Goal: Information Seeking & Learning: Learn about a topic

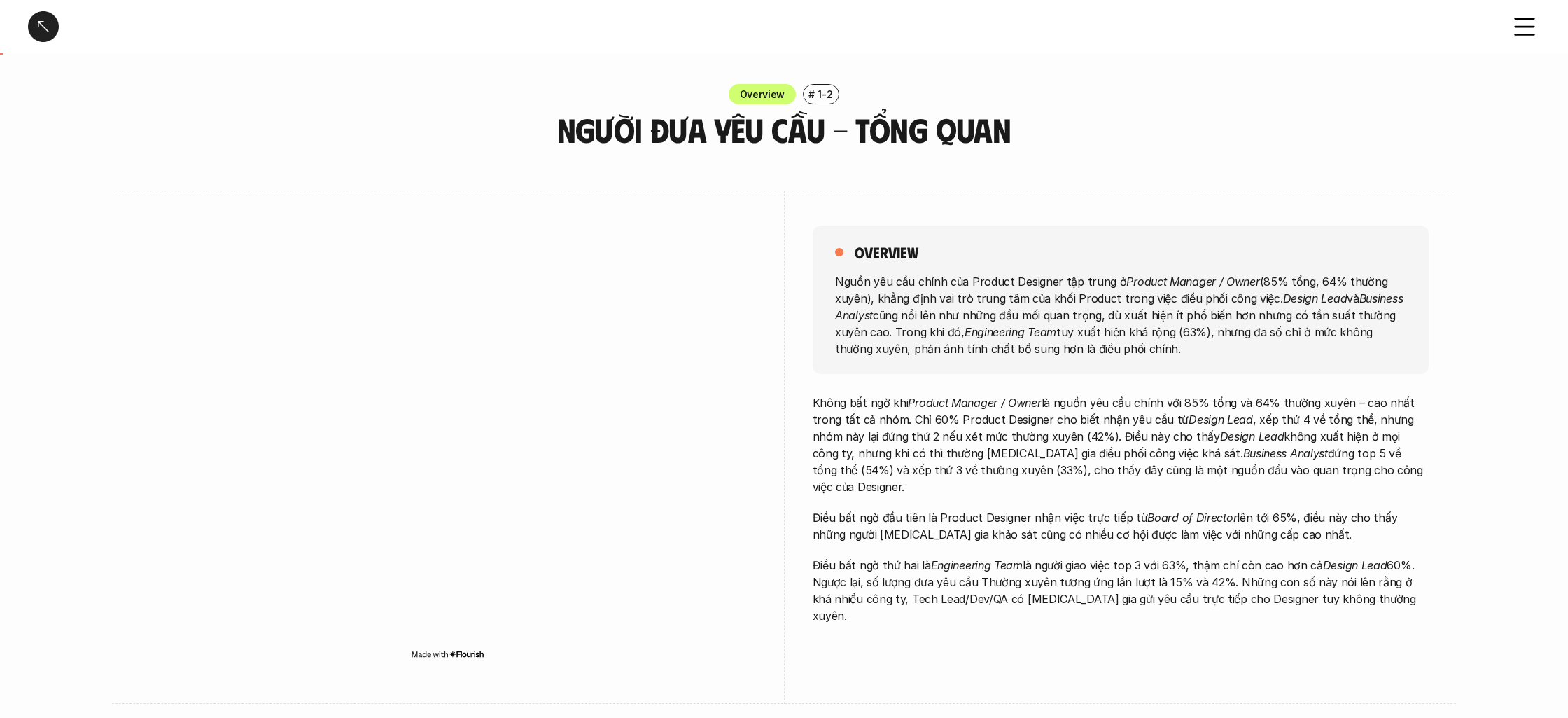
scroll to position [86, 0]
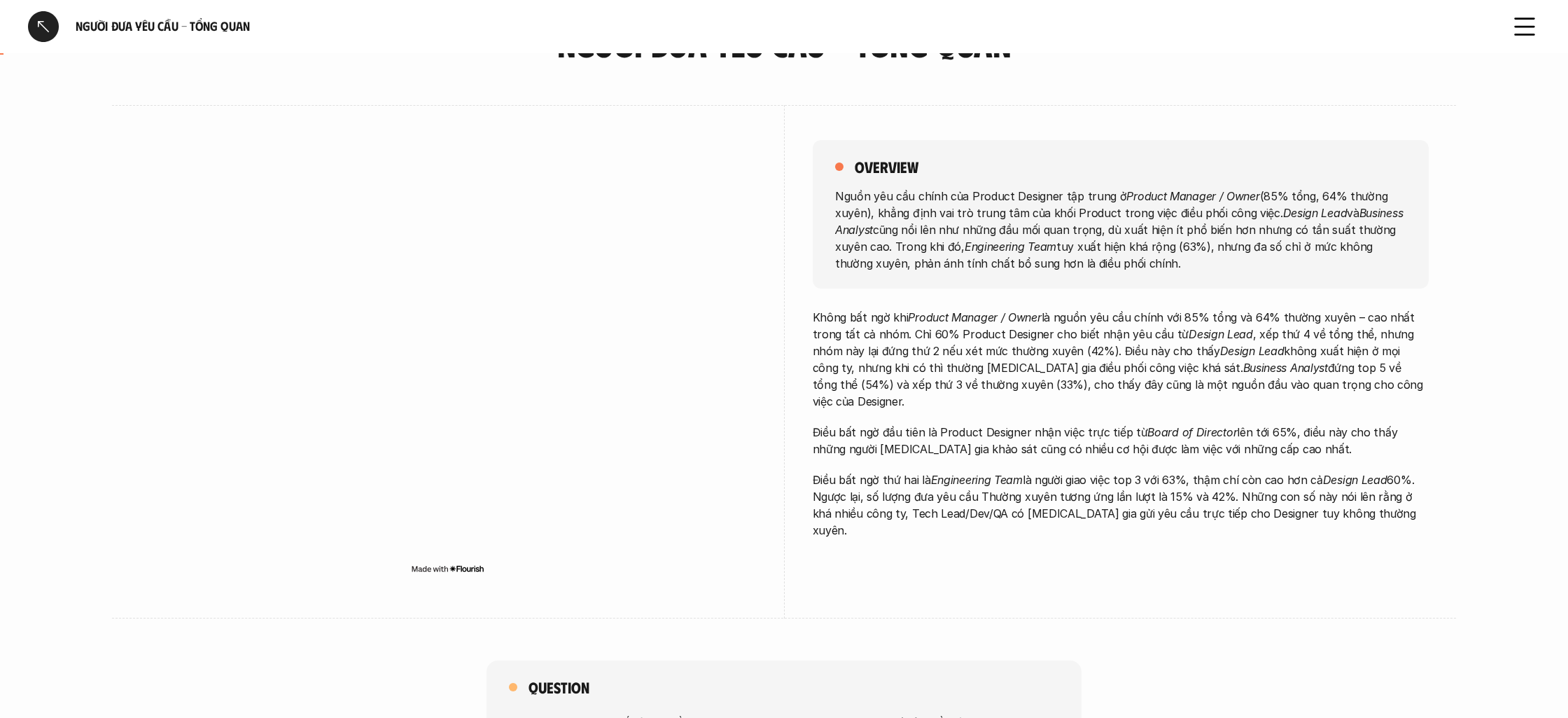
scroll to position [88, 0]
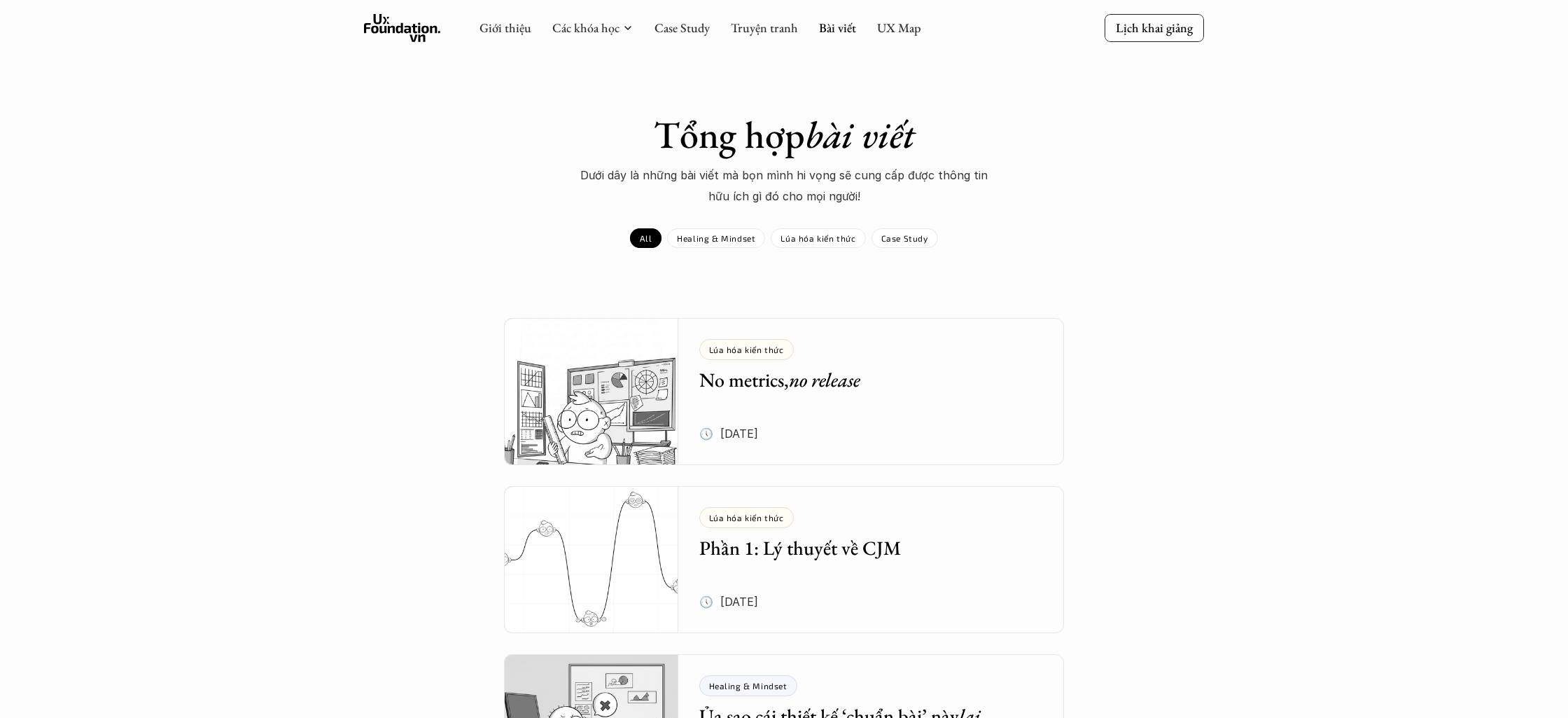
scroll to position [1611, 0]
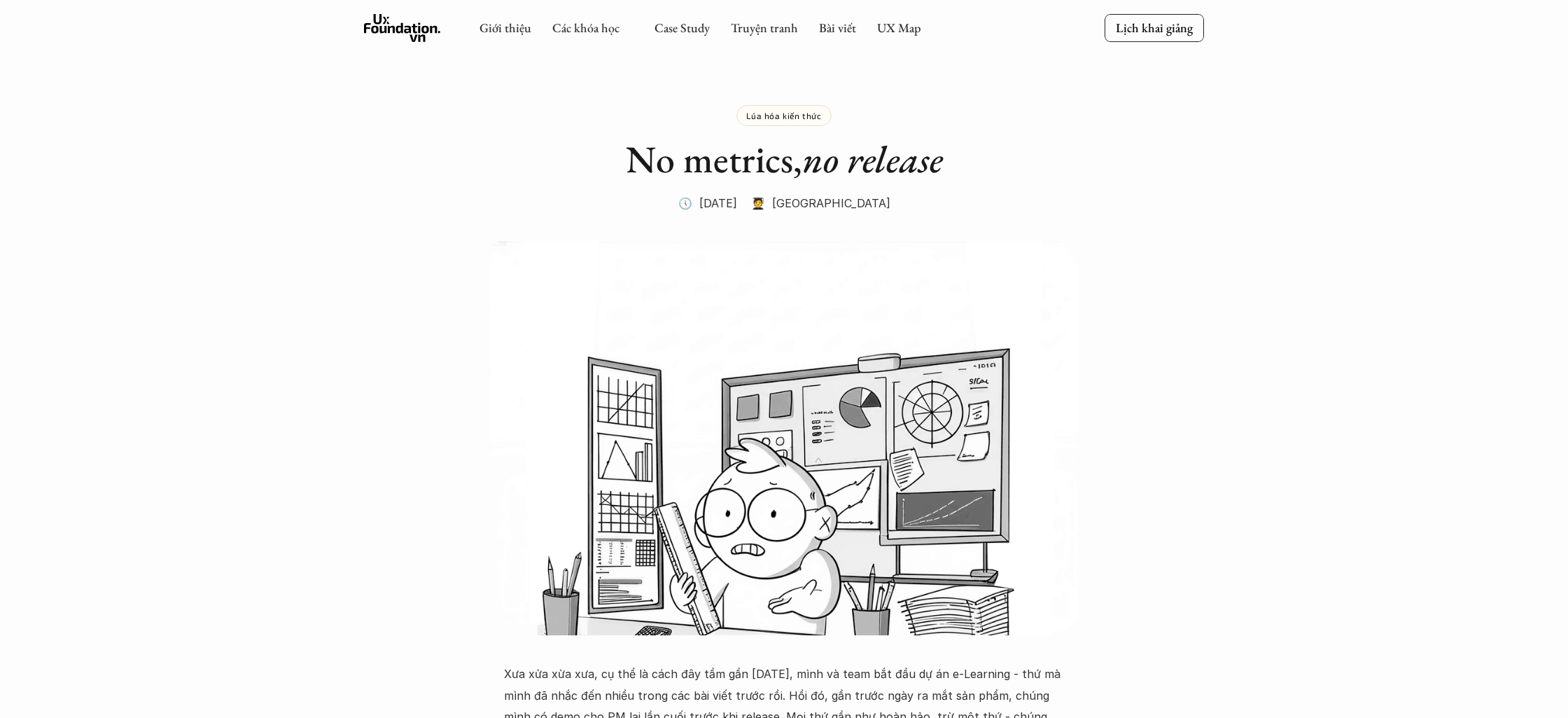
scroll to position [5438, 0]
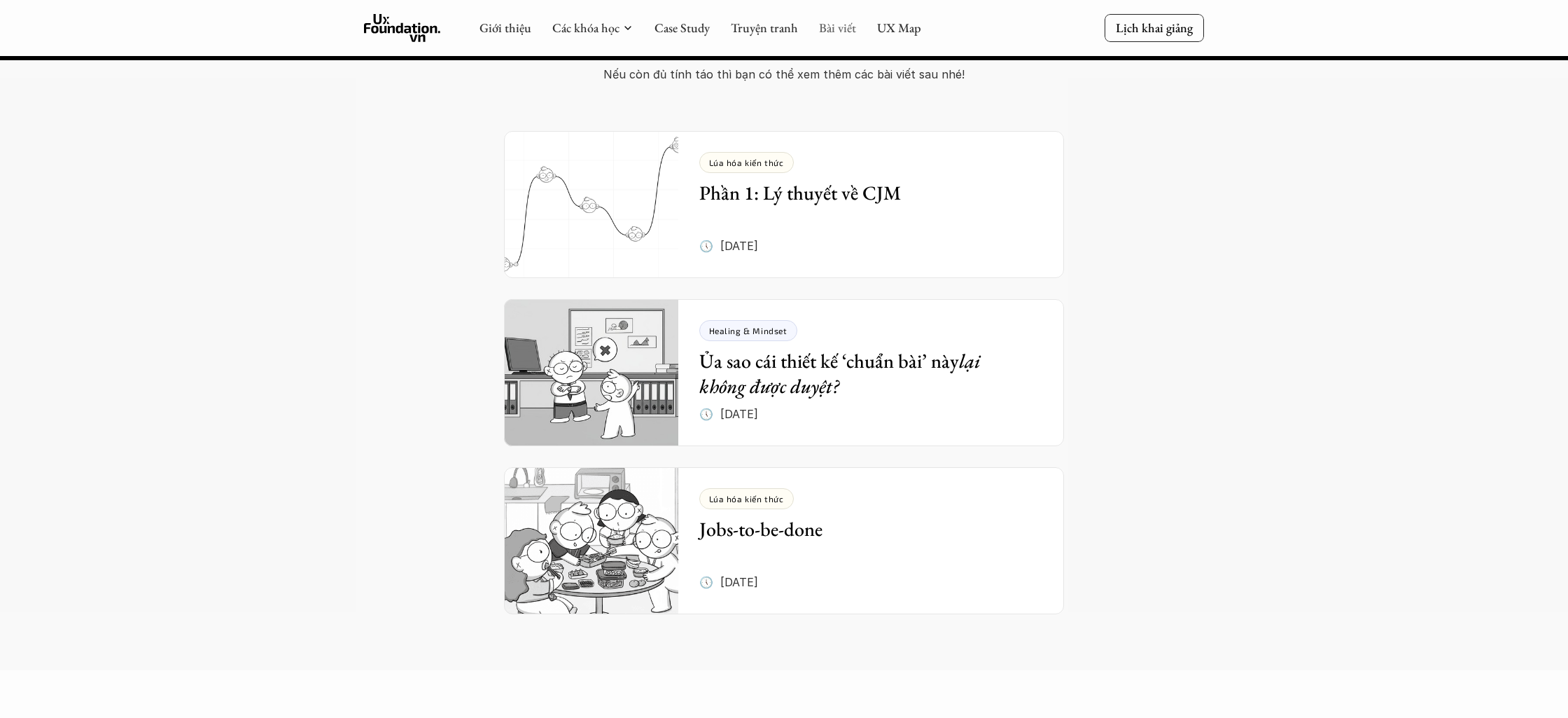
click at [829, 27] on link "Bài viết" at bounding box center [837, 27] width 37 height 16
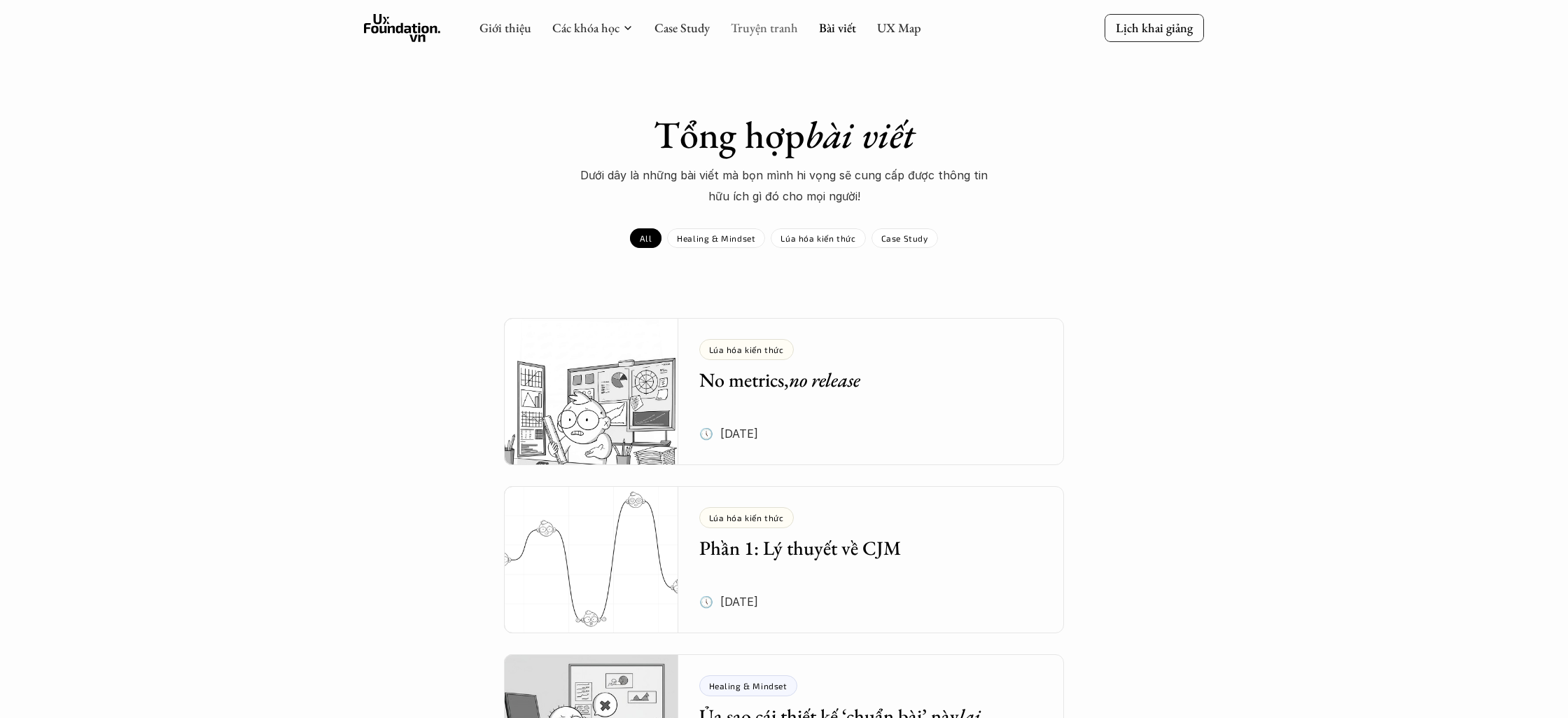
click at [759, 25] on link "Truyện tranh" at bounding box center [764, 27] width 67 height 16
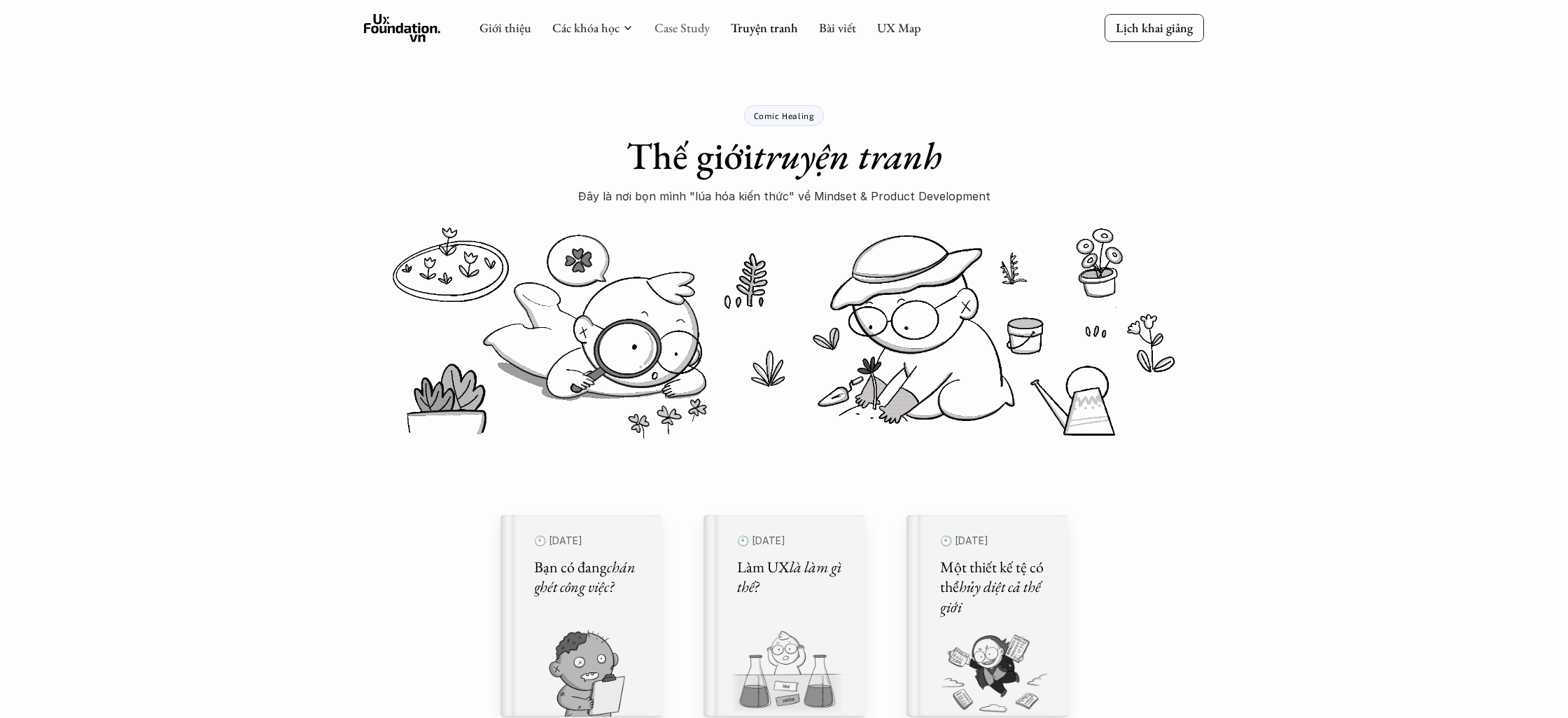
click at [680, 24] on link "Case Study" at bounding box center [682, 27] width 56 height 16
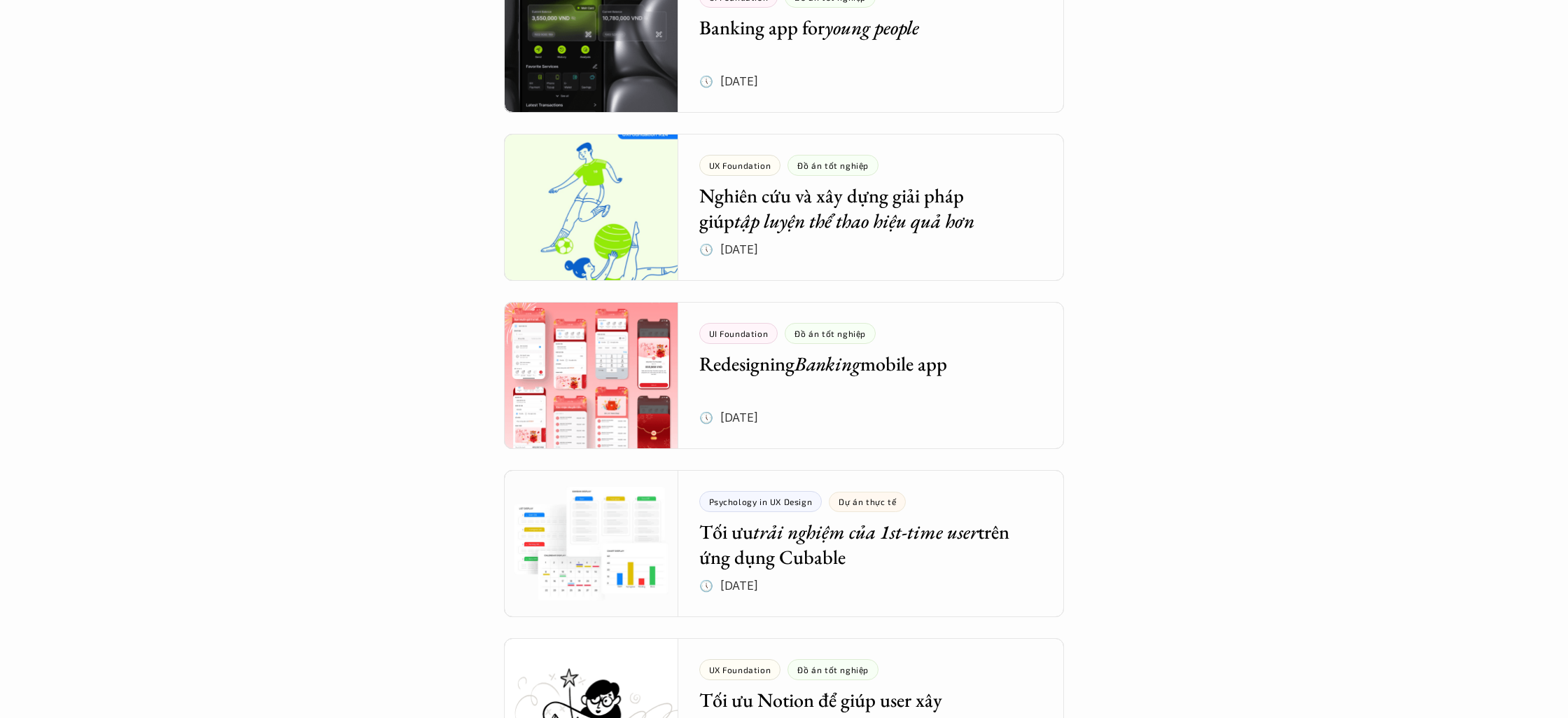
scroll to position [2235, 0]
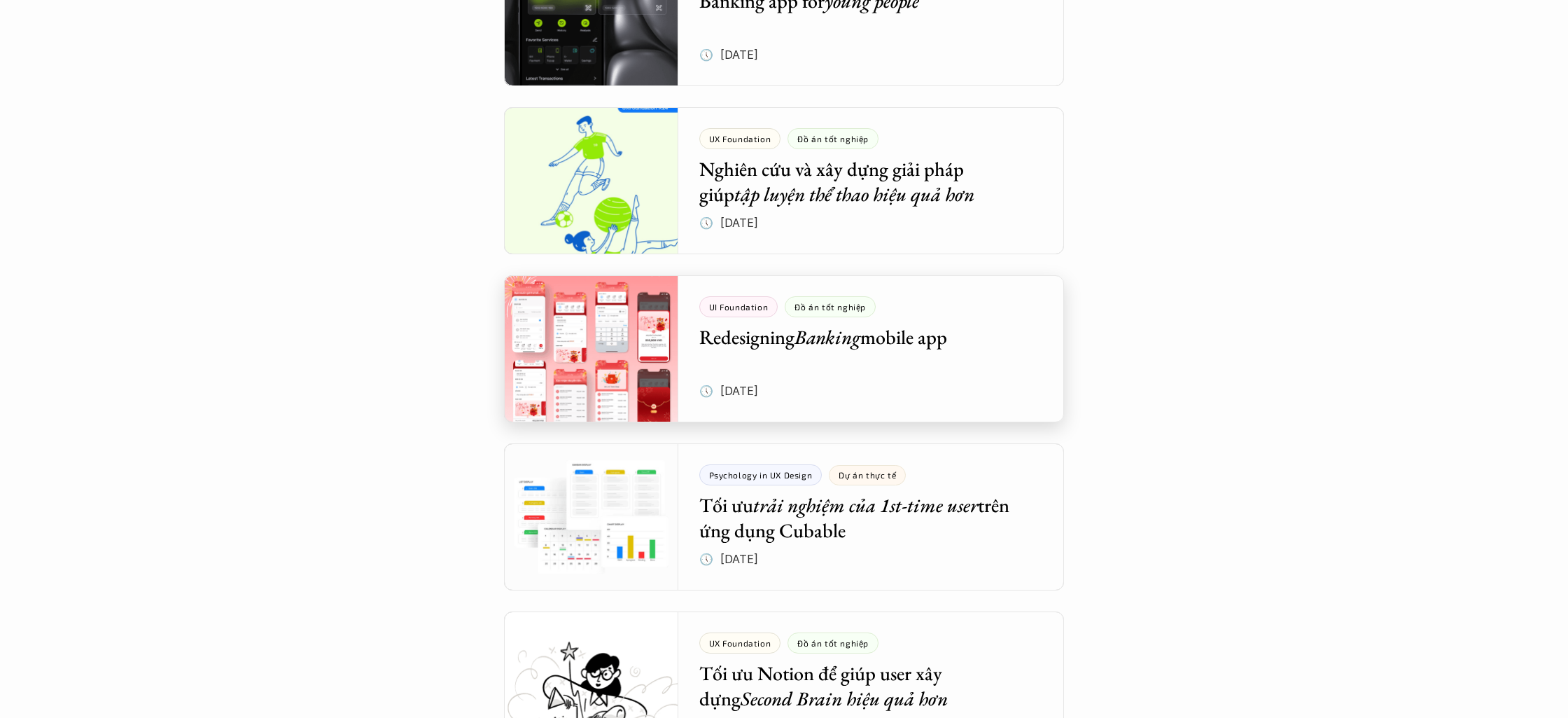
click at [638, 329] on div at bounding box center [784, 349] width 560 height 147
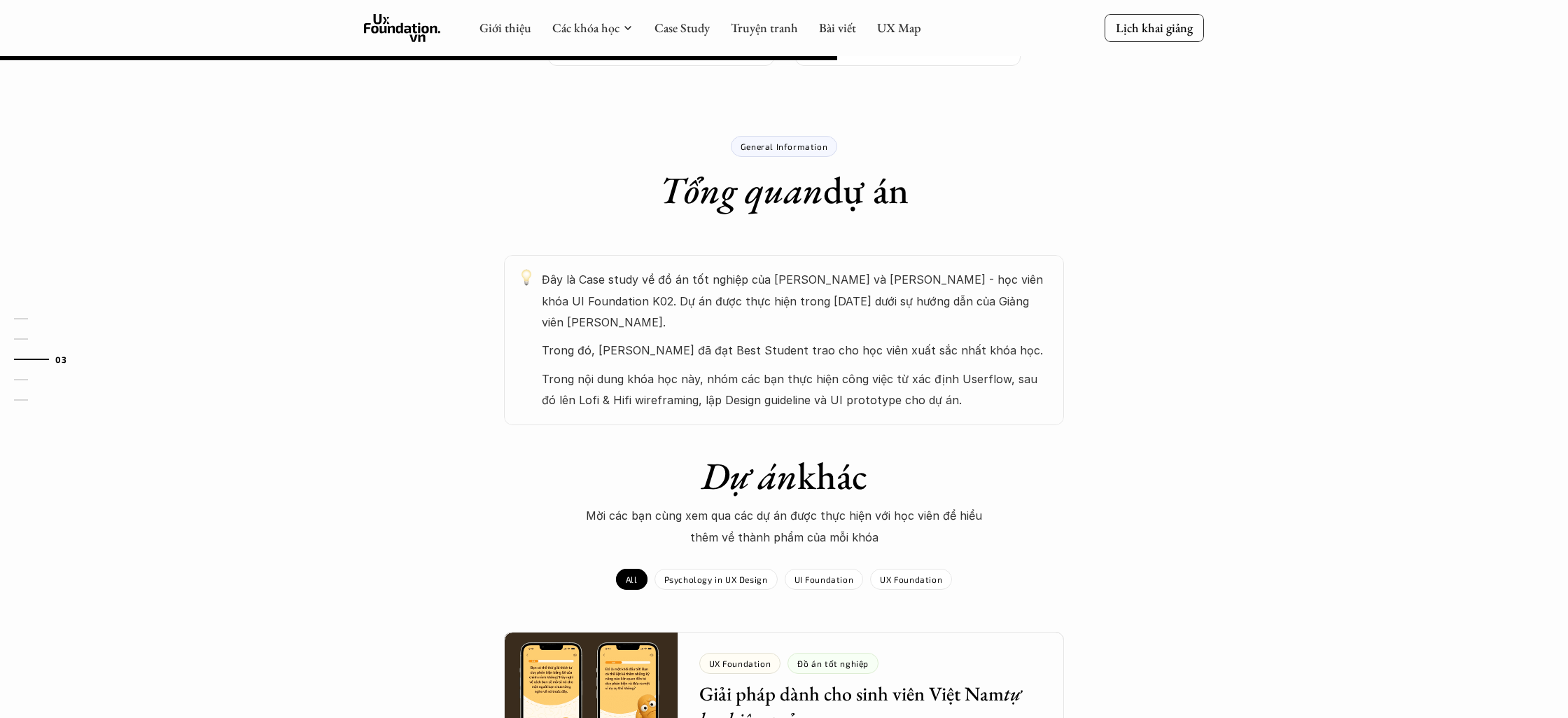
scroll to position [366, 0]
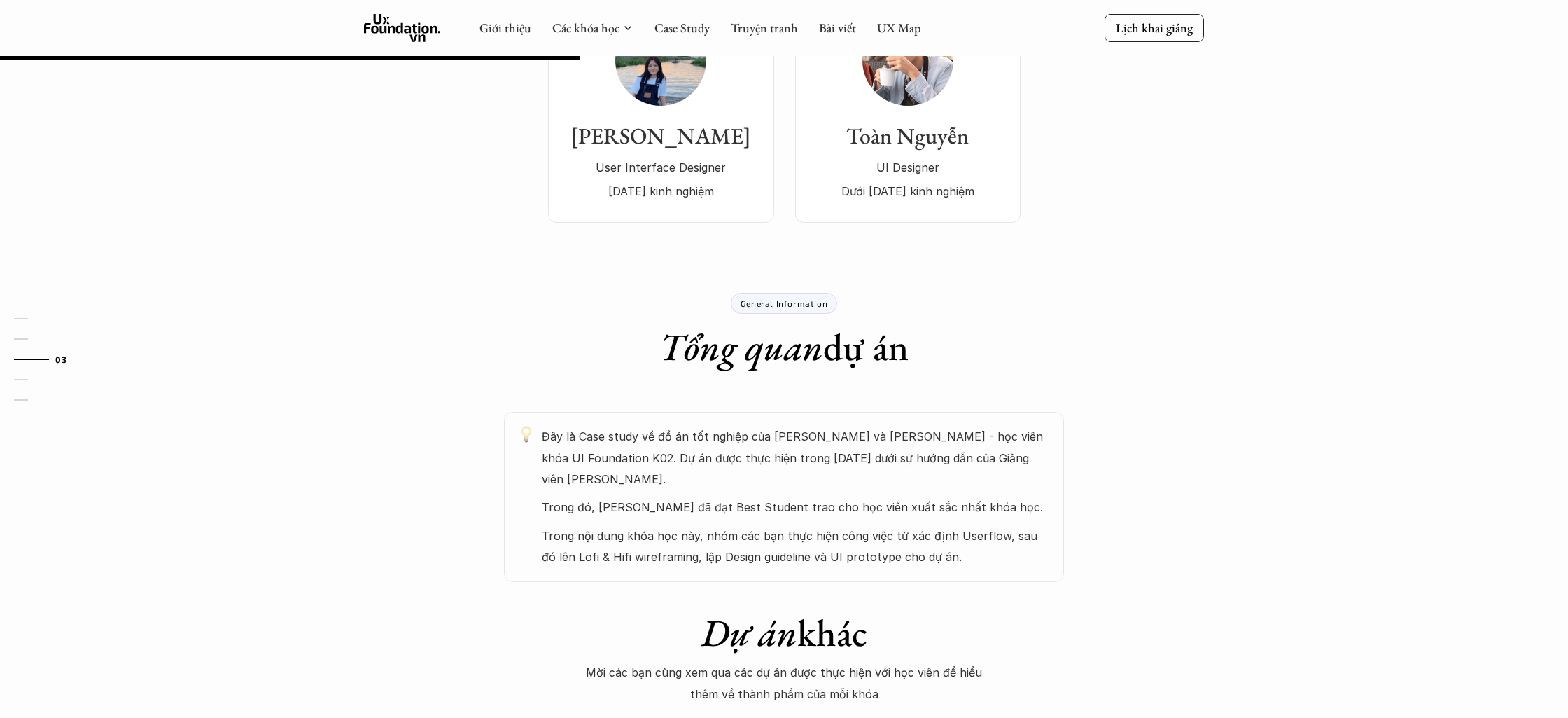
click at [807, 304] on p "General Information" at bounding box center [784, 303] width 86 height 10
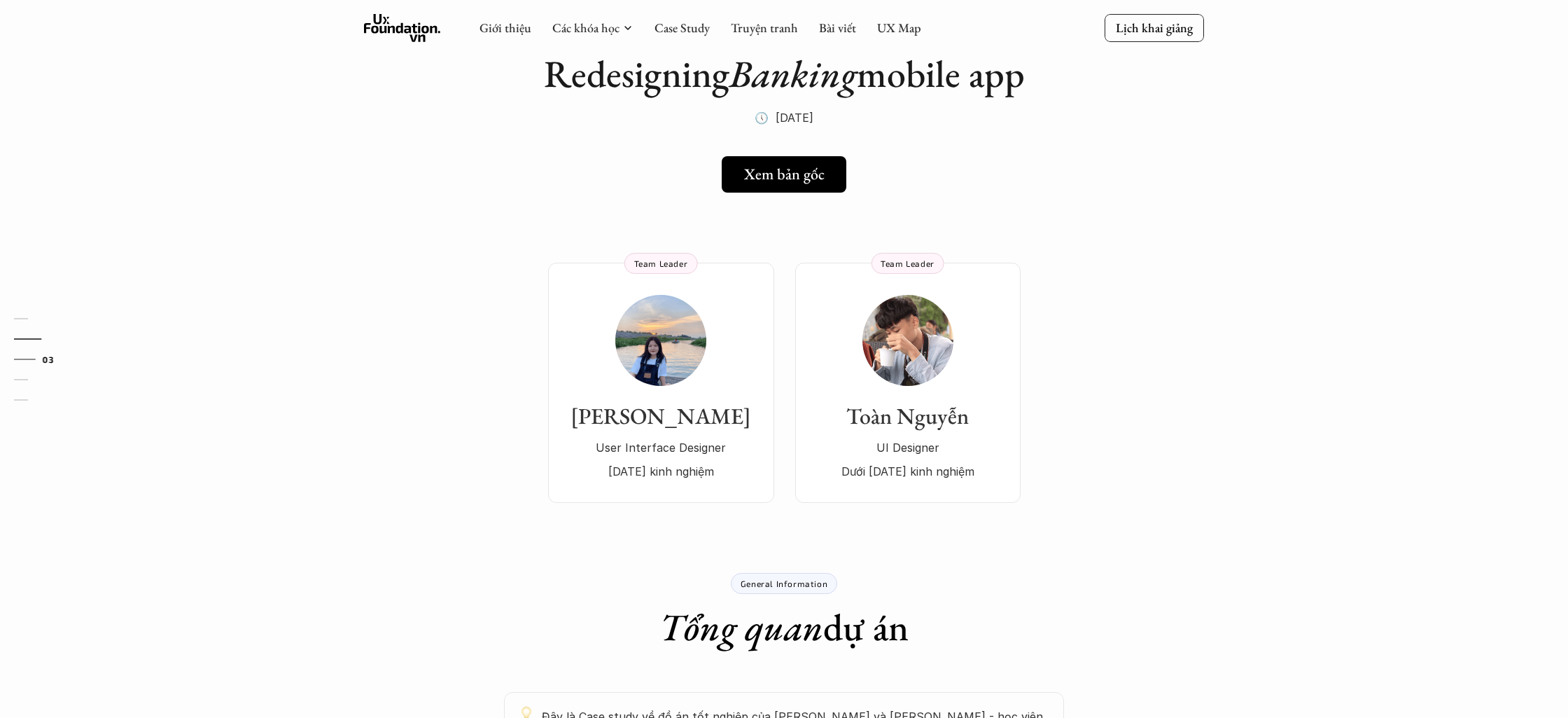
scroll to position [0, 0]
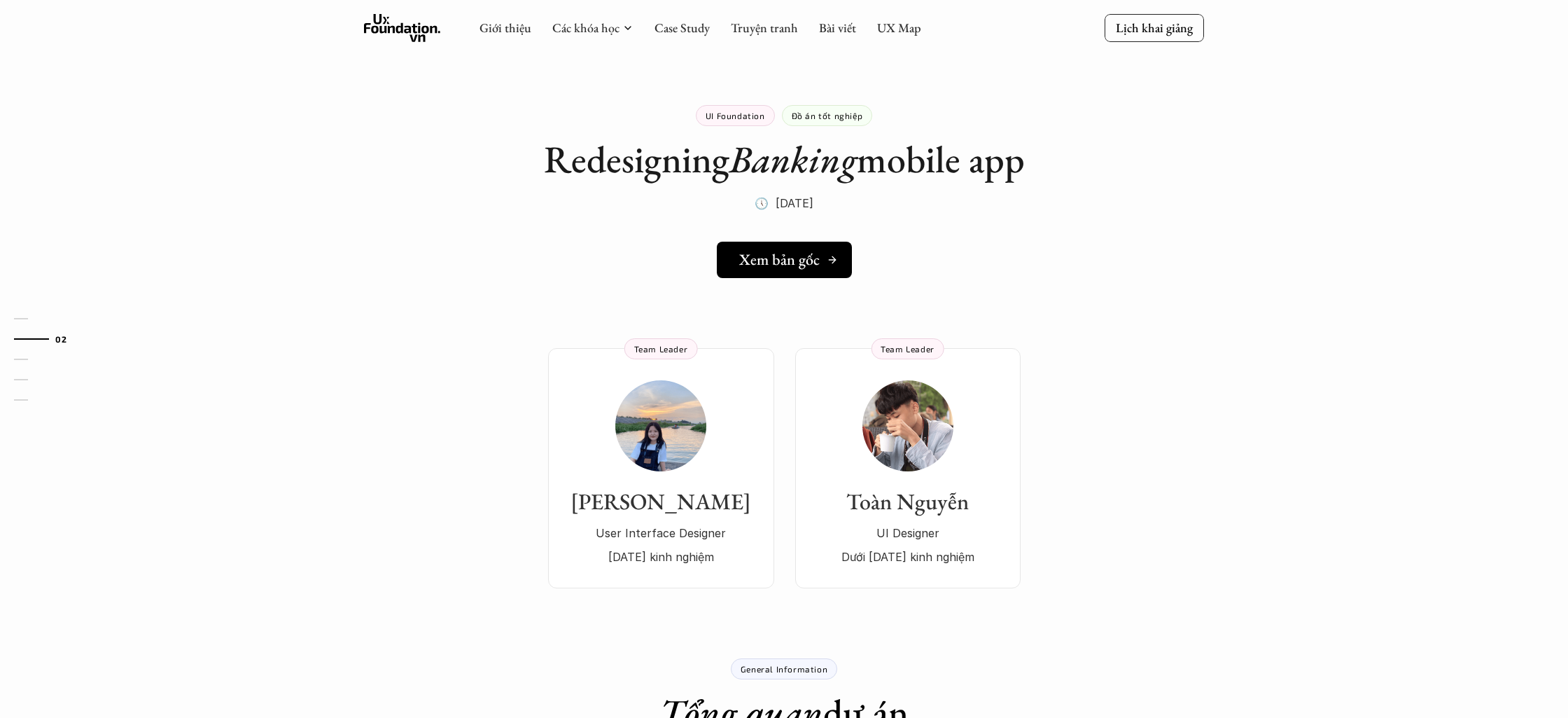
click at [747, 266] on h5 "Xem bản gốc" at bounding box center [779, 260] width 80 height 19
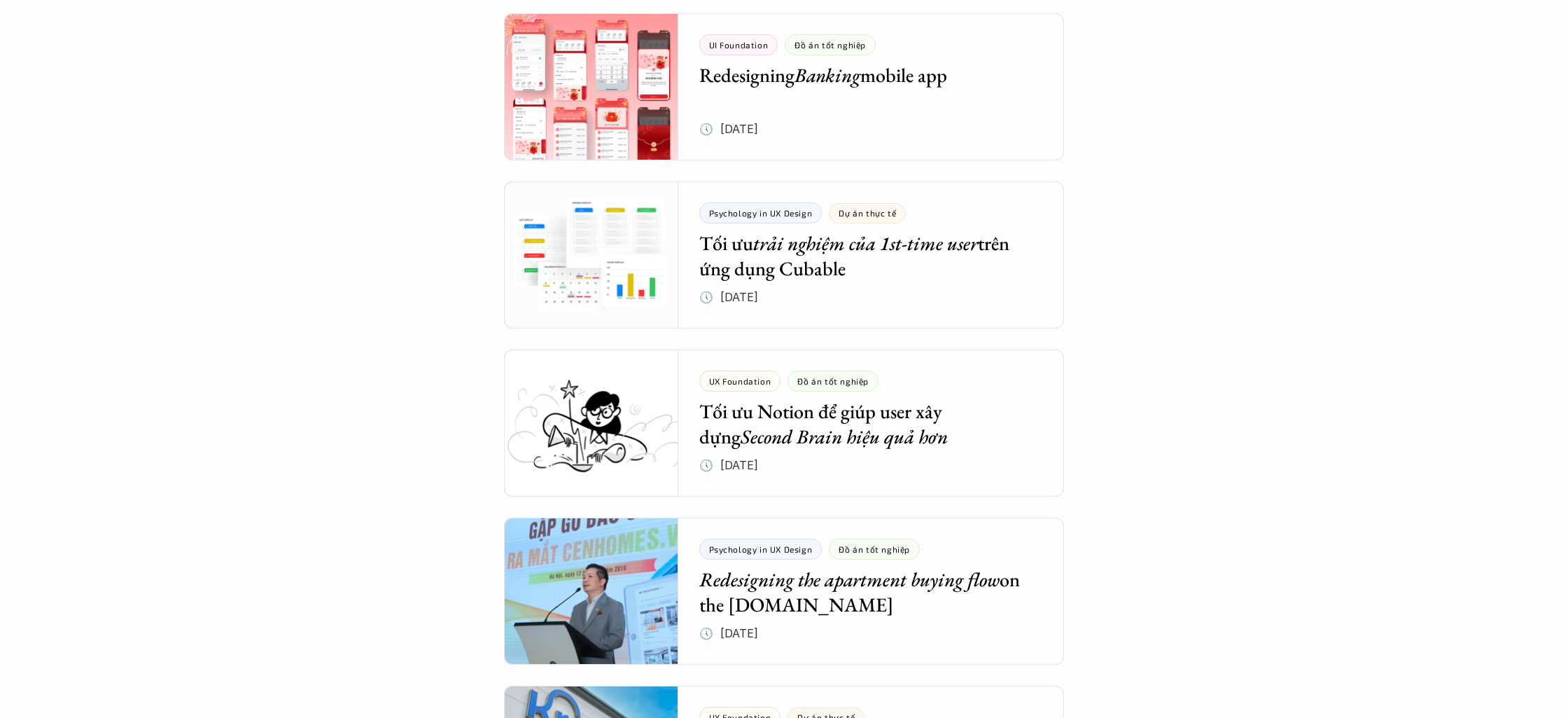
scroll to position [2498, 0]
click at [645, 295] on div at bounding box center [784, 254] width 560 height 147
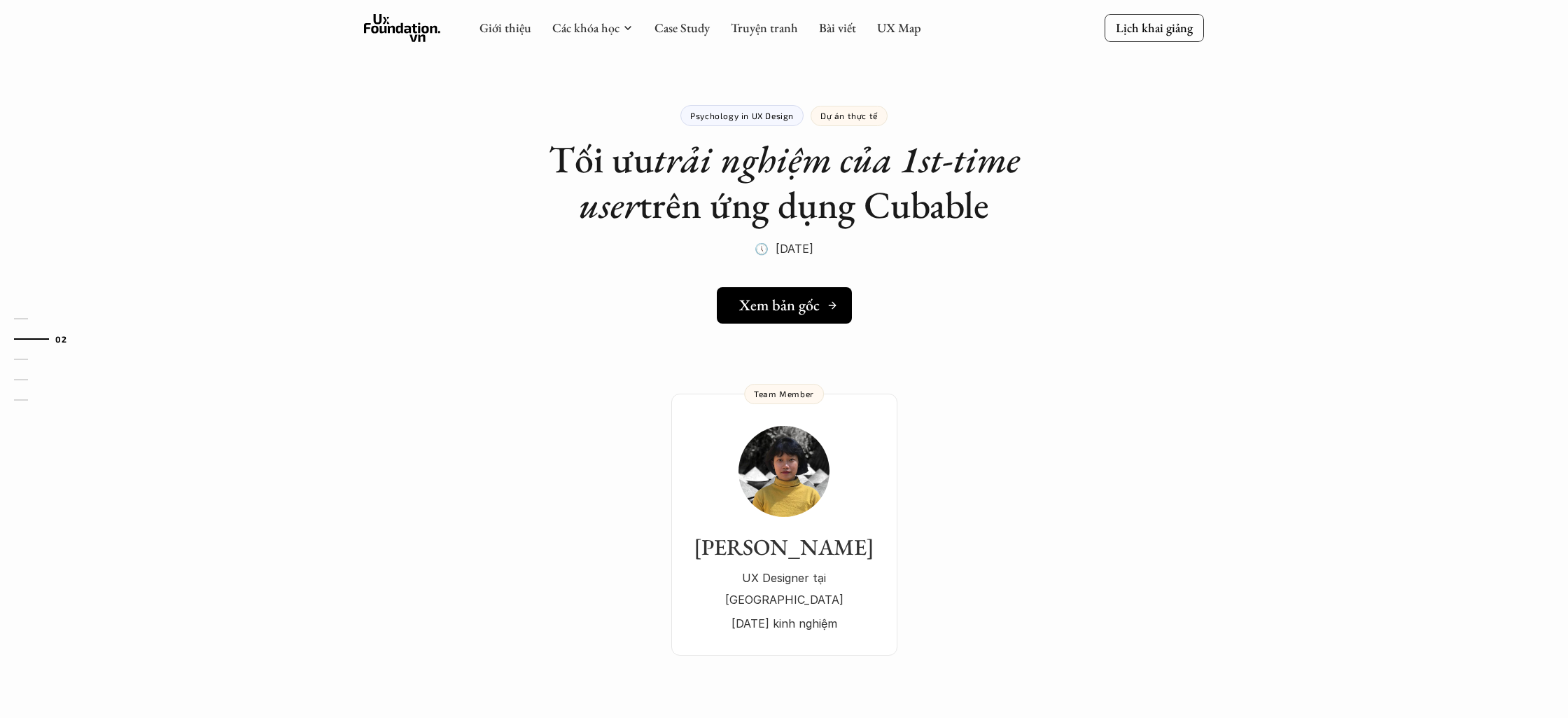
click at [750, 303] on h5 "Xem bản gốc" at bounding box center [779, 306] width 80 height 19
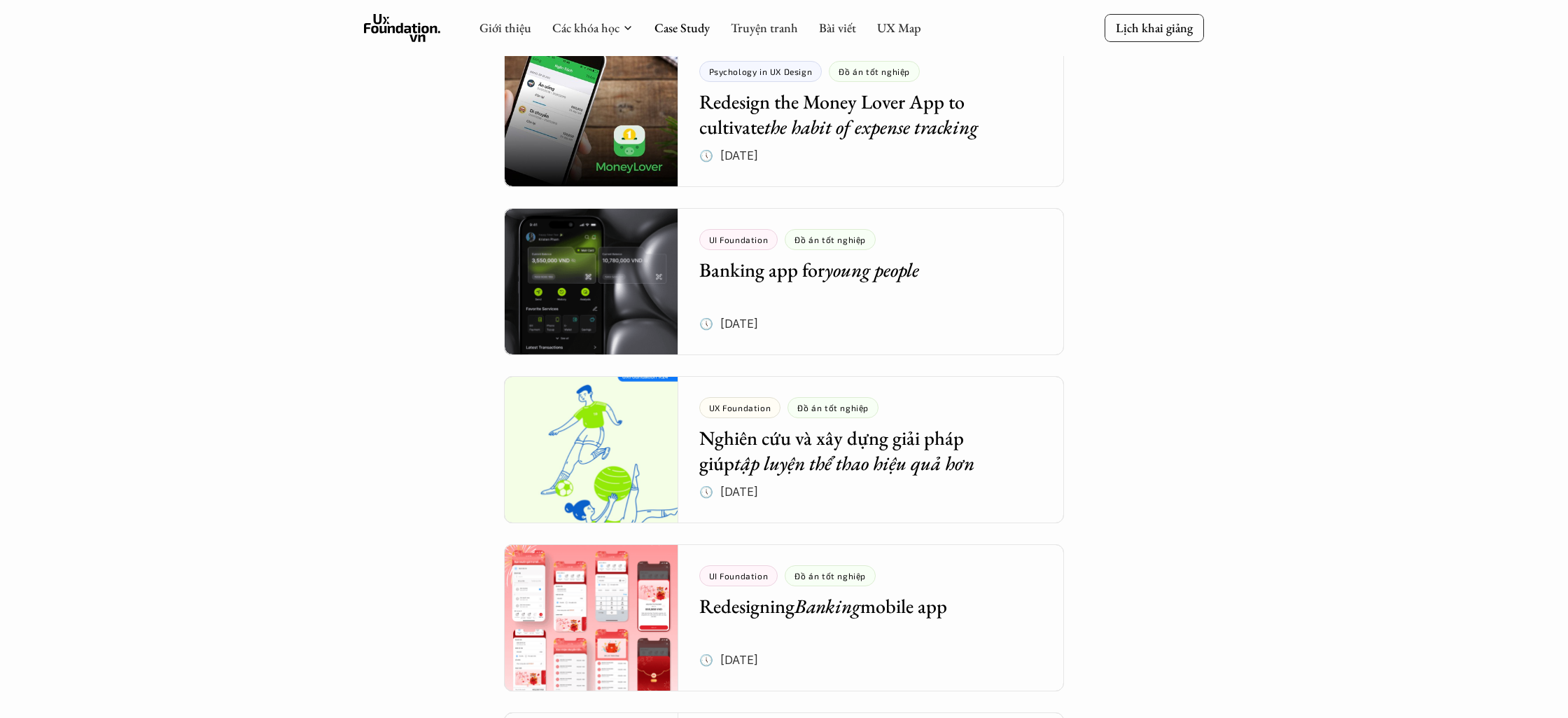
scroll to position [1939, 0]
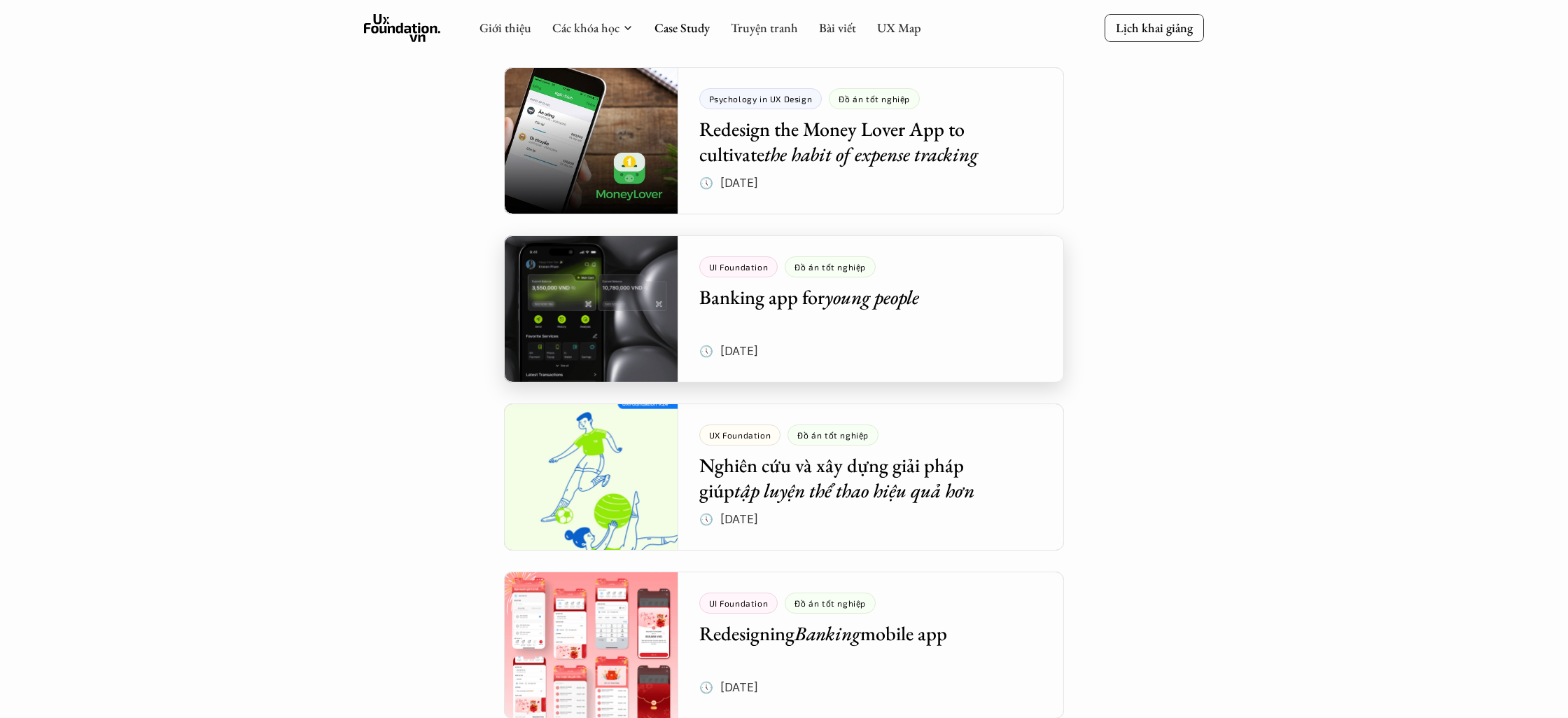
click at [536, 340] on div at bounding box center [784, 309] width 560 height 147
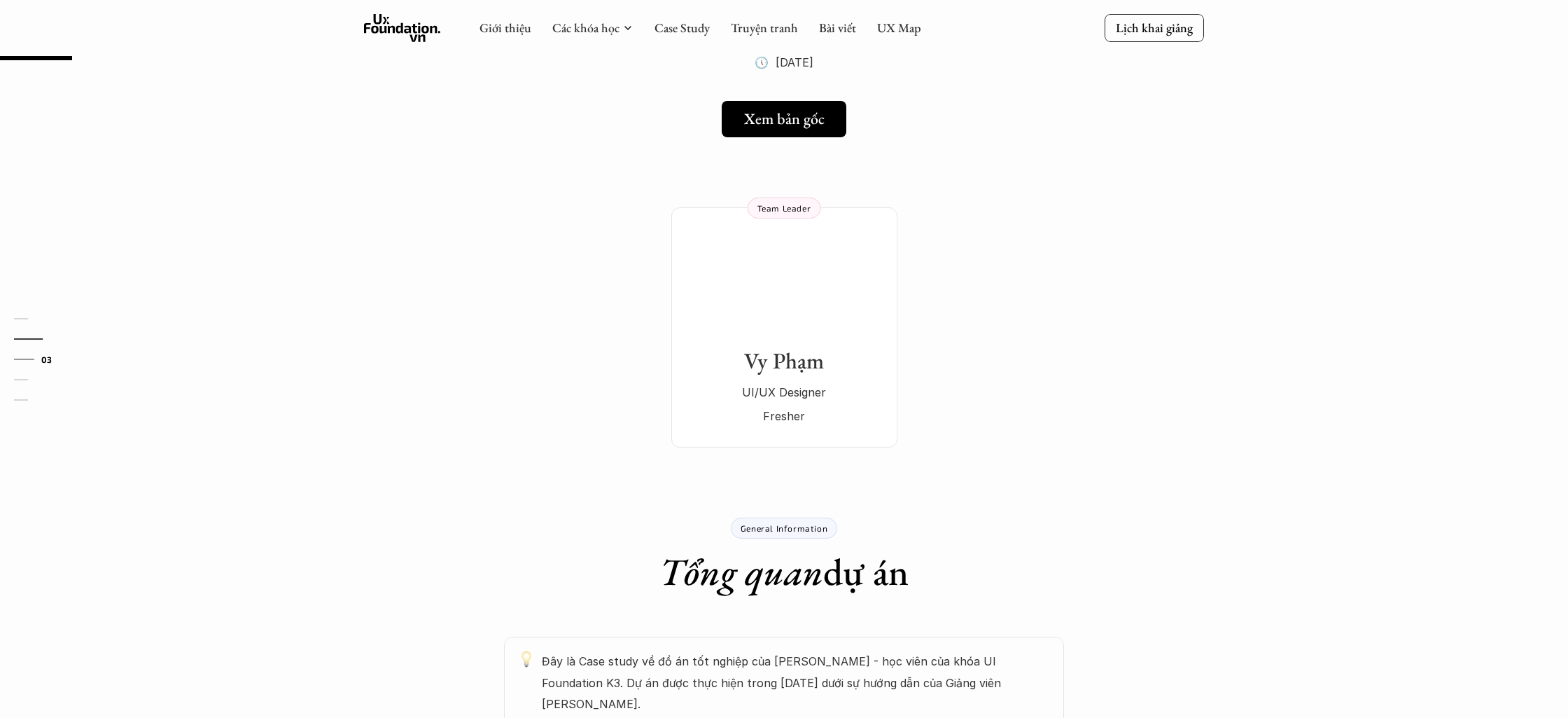
scroll to position [59, 0]
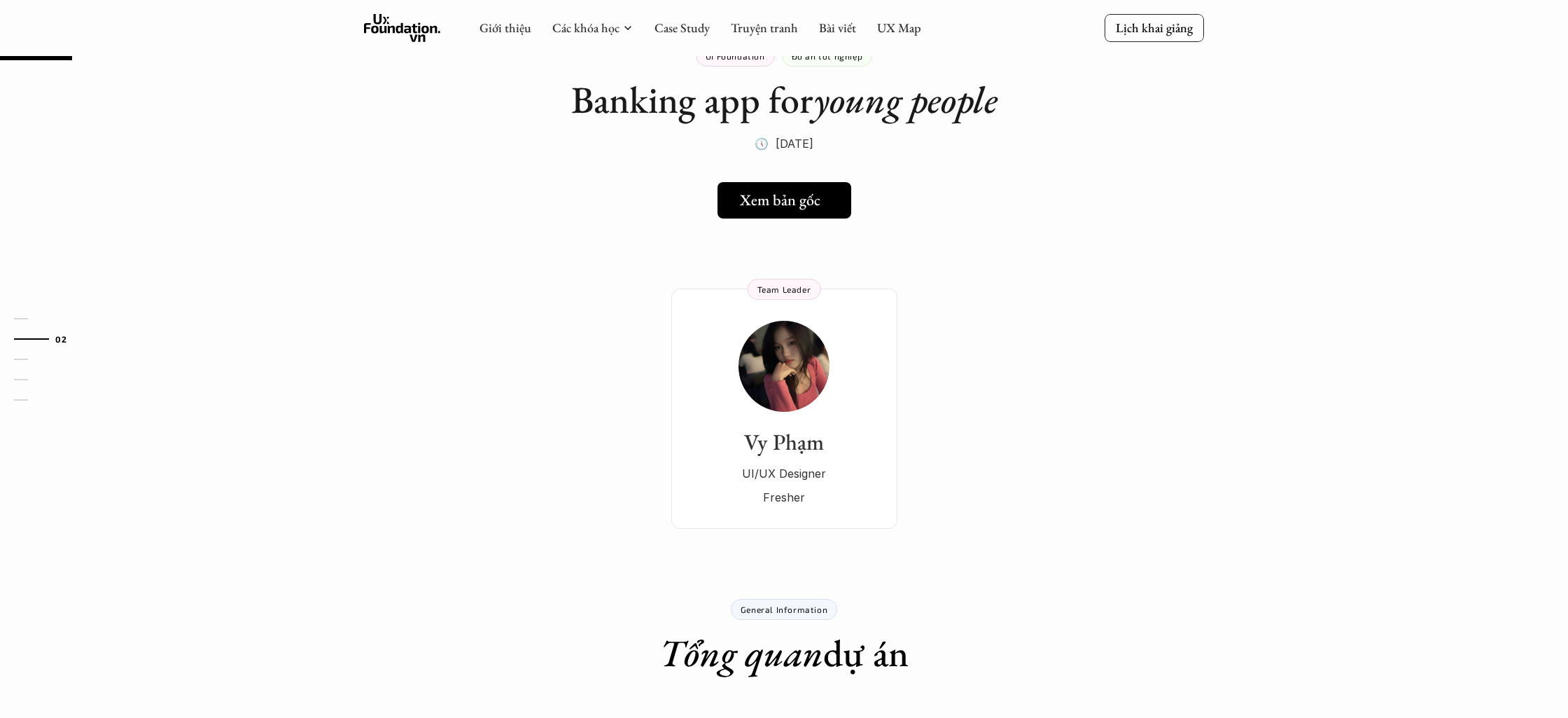
click at [773, 212] on link "Xem bản gốc" at bounding box center [783, 200] width 133 height 36
